Goal: Go to known website: Access a specific website the user already knows

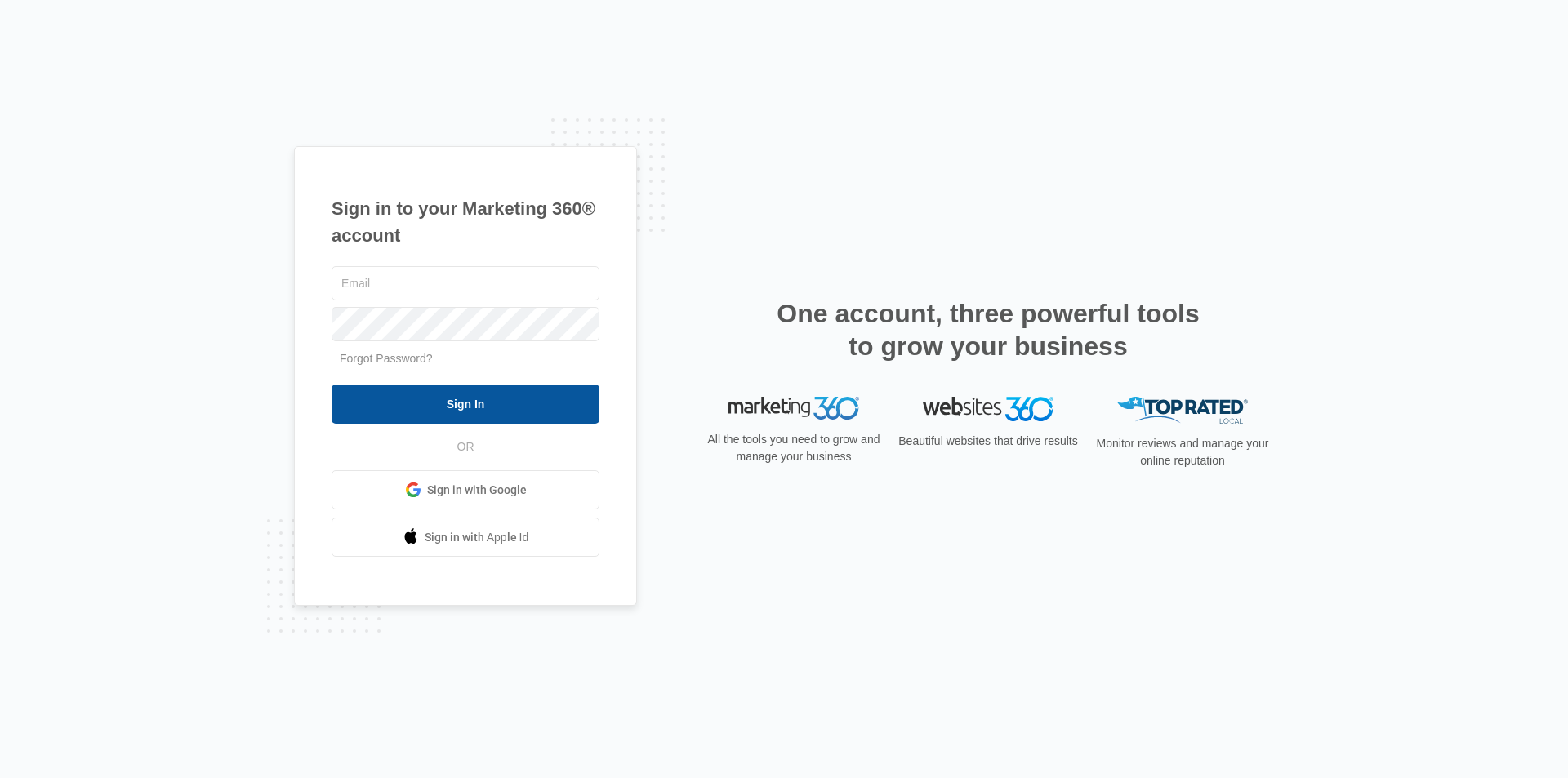
type input "[EMAIL_ADDRESS][DOMAIN_NAME]"
click at [543, 403] on input "Sign In" at bounding box center [465, 404] width 268 height 40
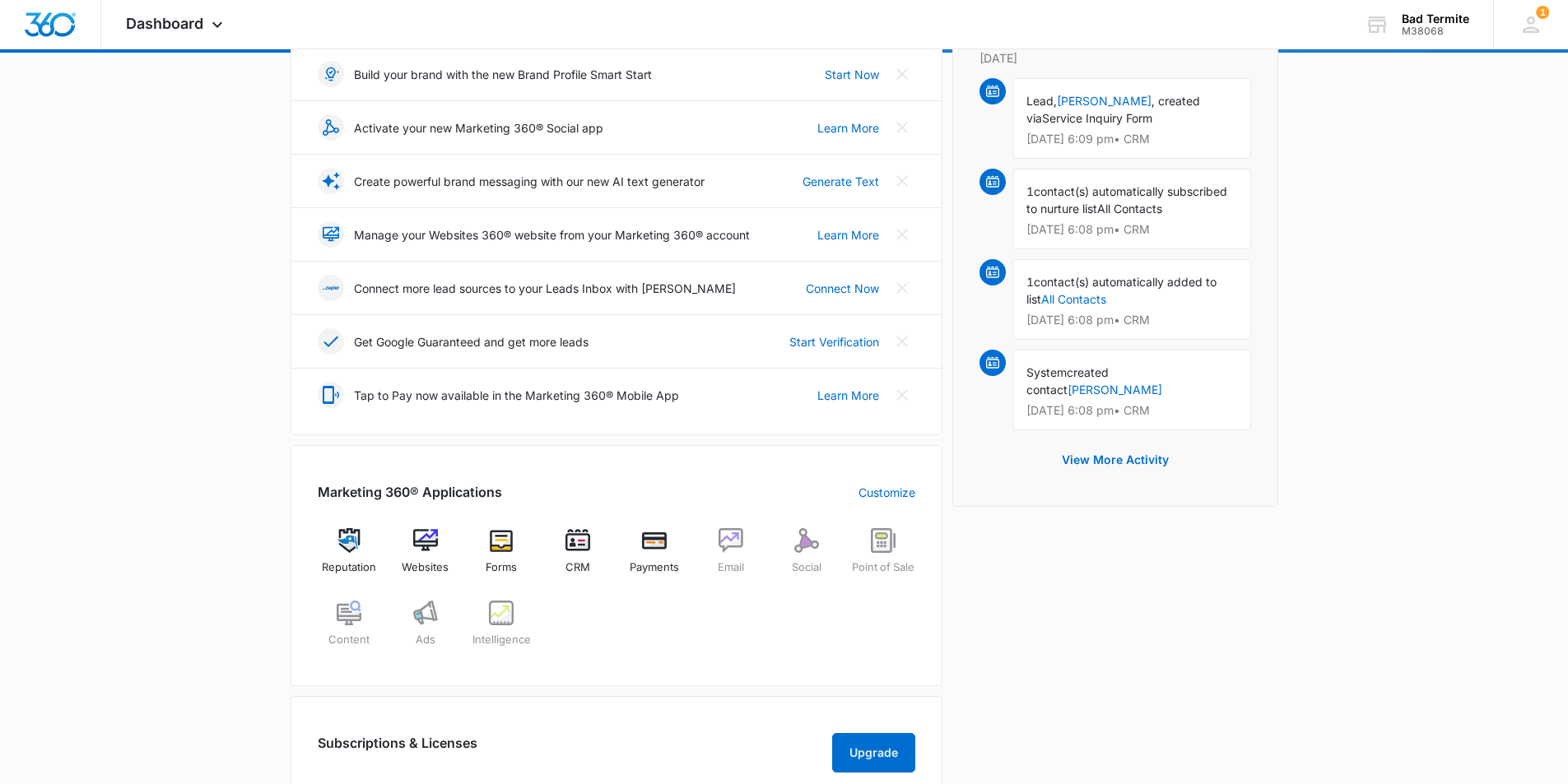
scroll to position [247, 0]
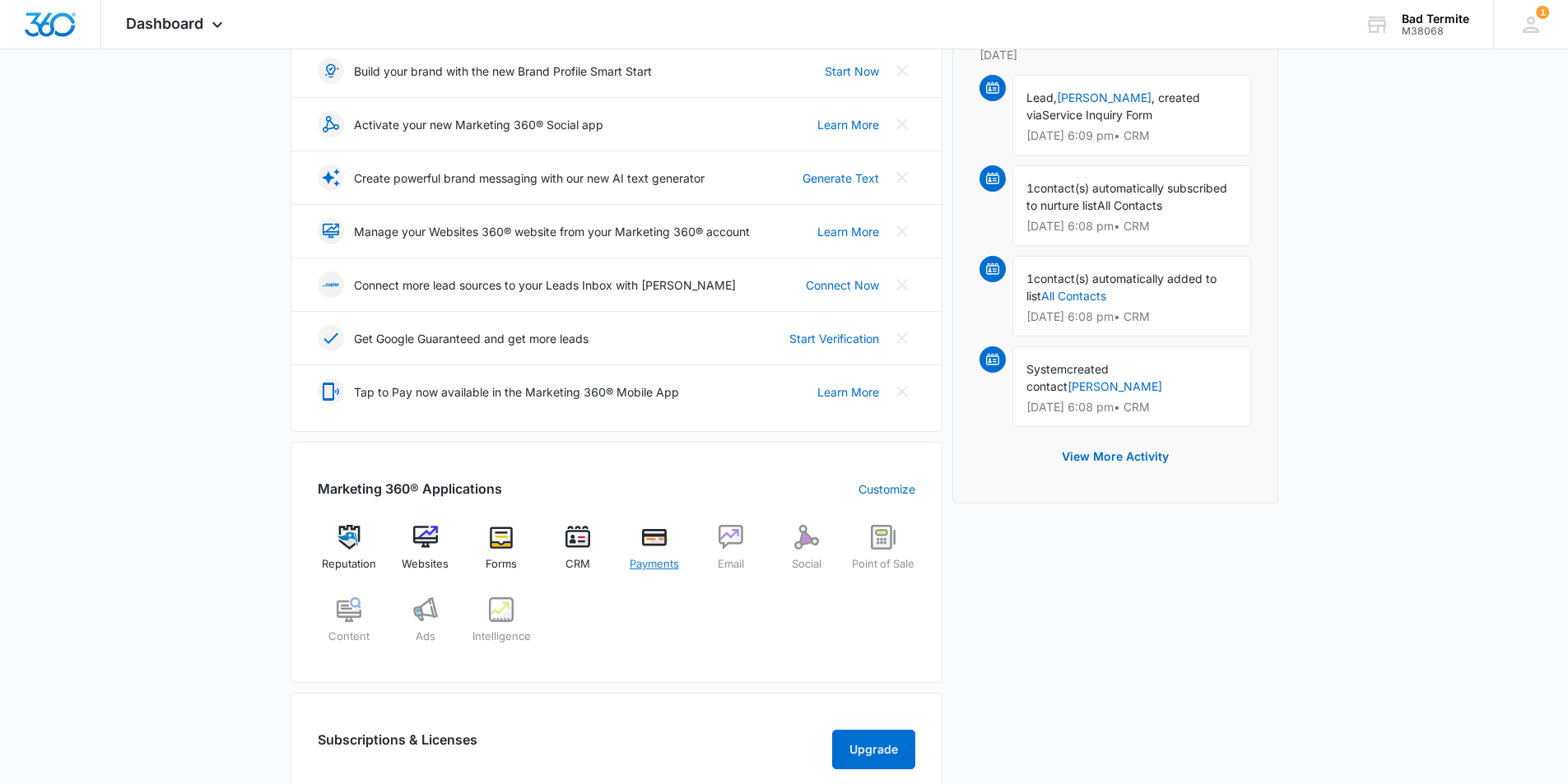
click at [646, 546] on img at bounding box center [654, 537] width 25 height 25
